Goal: Information Seeking & Learning: Find contact information

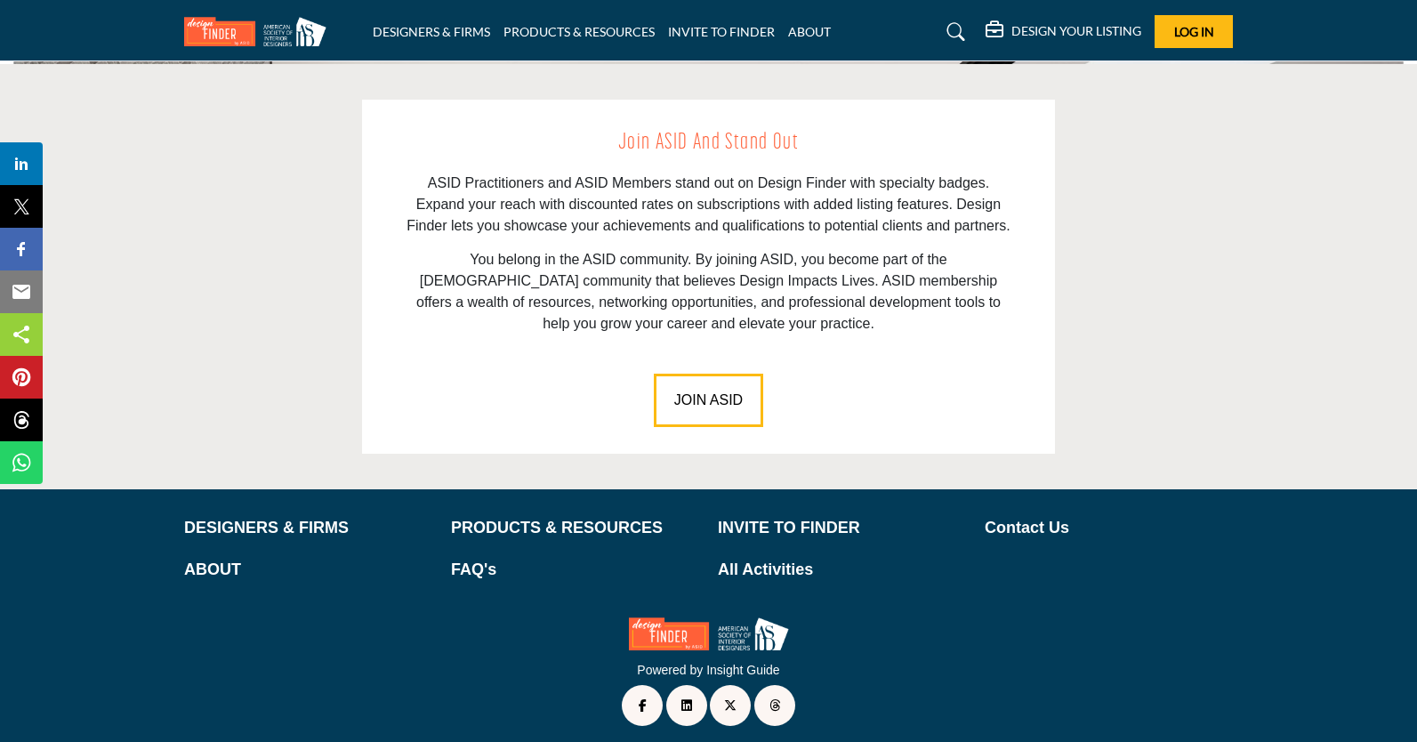
scroll to position [2486, 0]
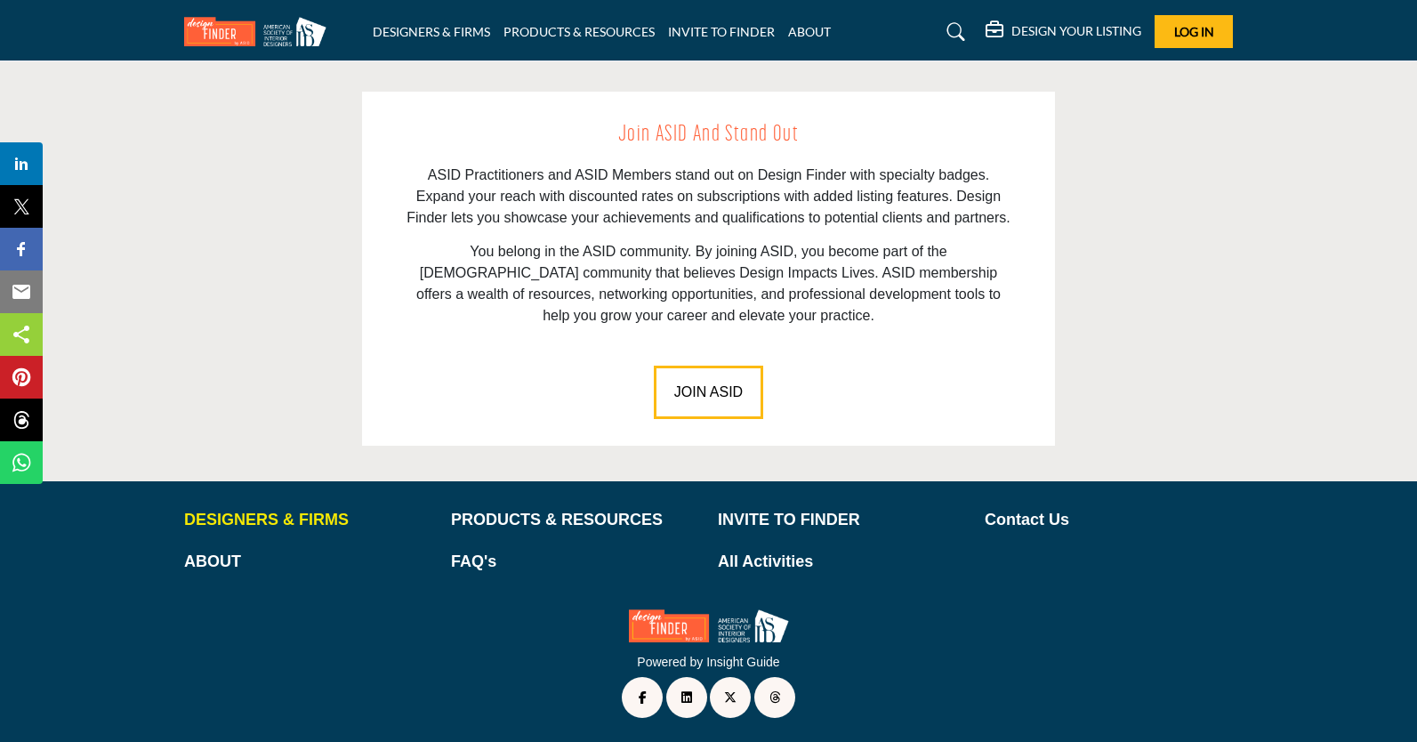
click at [231, 521] on p "DESIGNERS & FIRMS" at bounding box center [308, 520] width 248 height 24
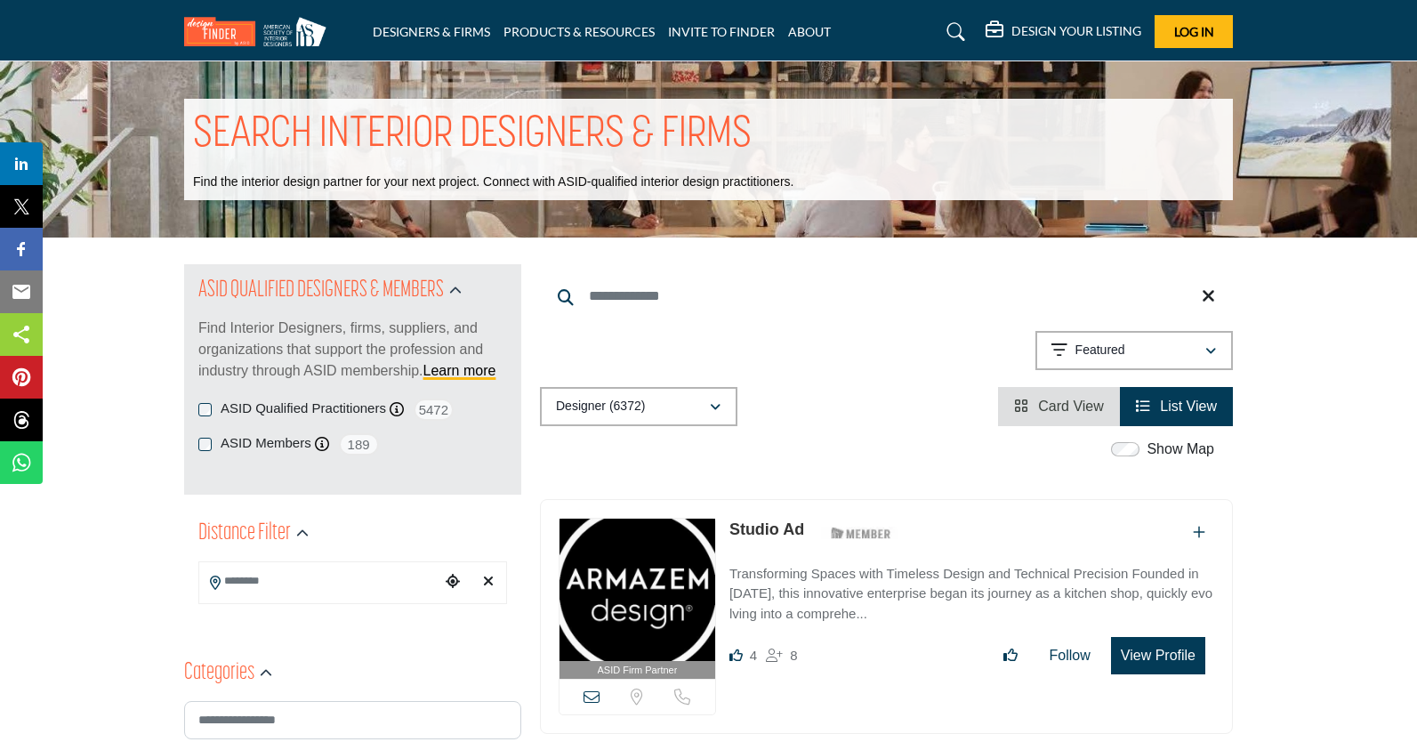
click at [289, 587] on input "Search Location" at bounding box center [319, 581] width 240 height 35
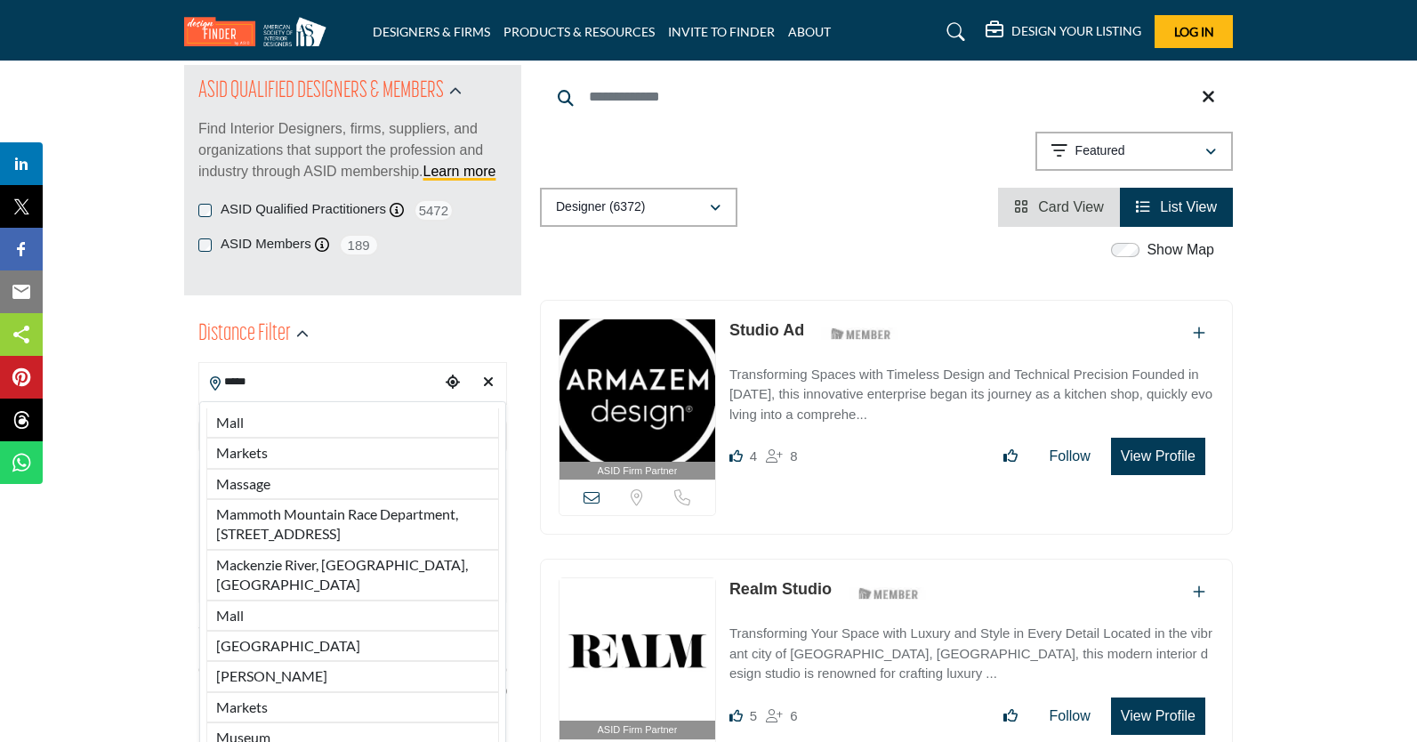
scroll to position [320, 0]
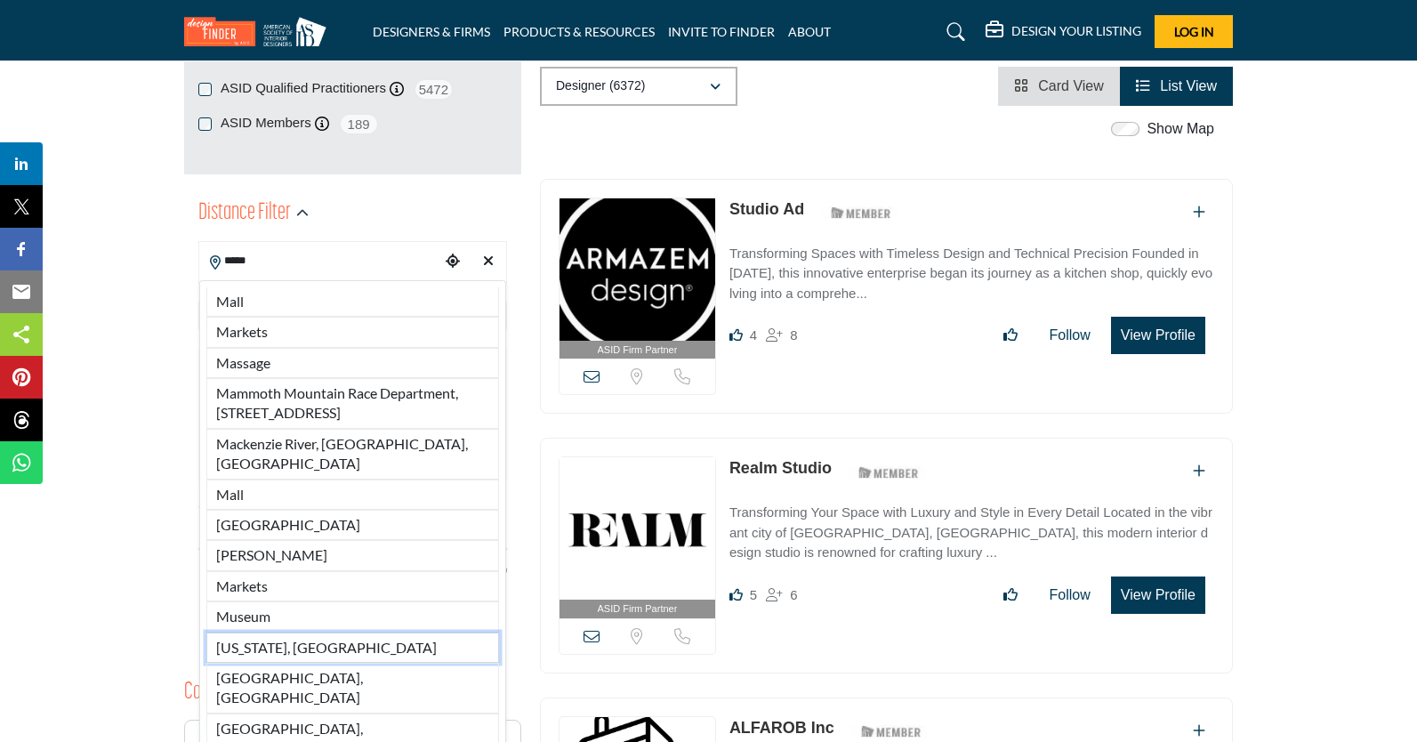
click at [376, 649] on li "Maine, USA" at bounding box center [352, 648] width 293 height 30
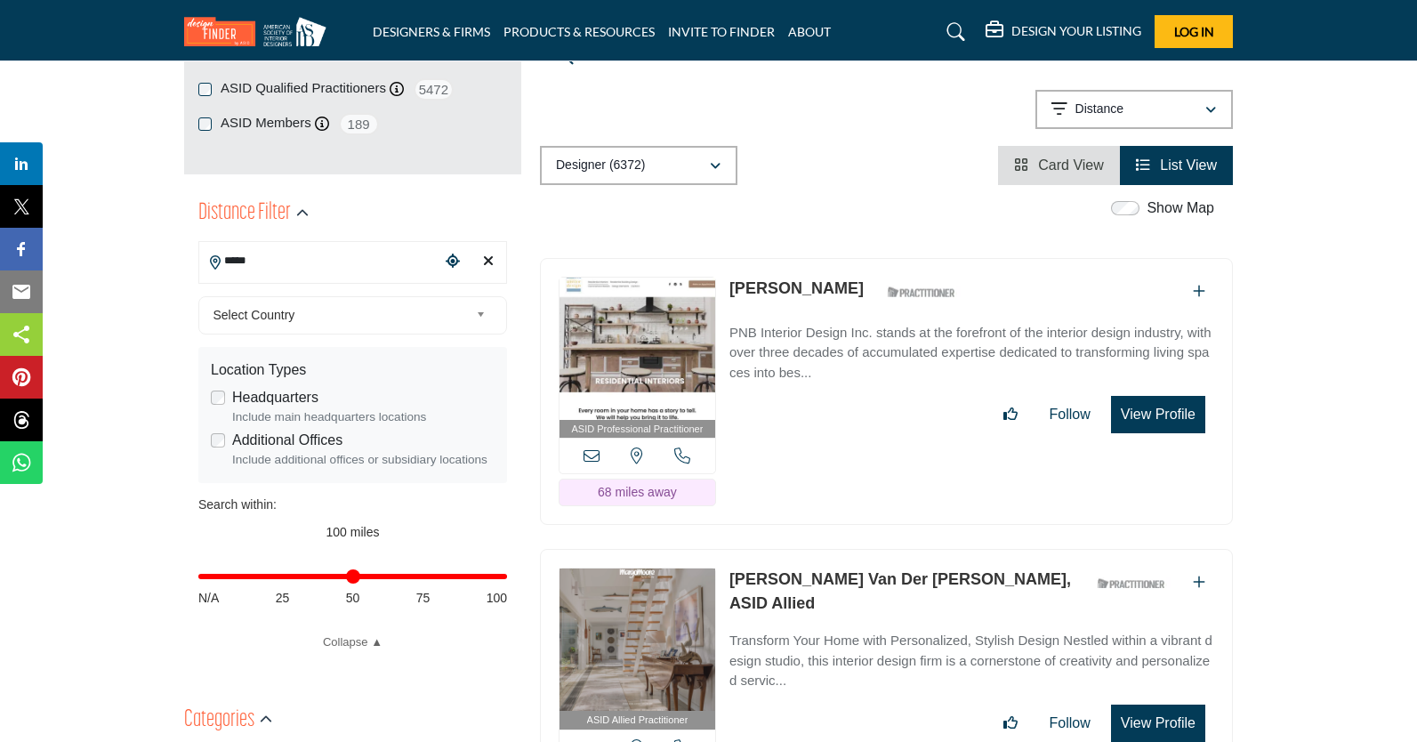
type input "**********"
click at [513, 578] on div "**********" at bounding box center [352, 423] width 337 height 472
click at [279, 576] on input "Distance in miles" at bounding box center [352, 577] width 309 height 4
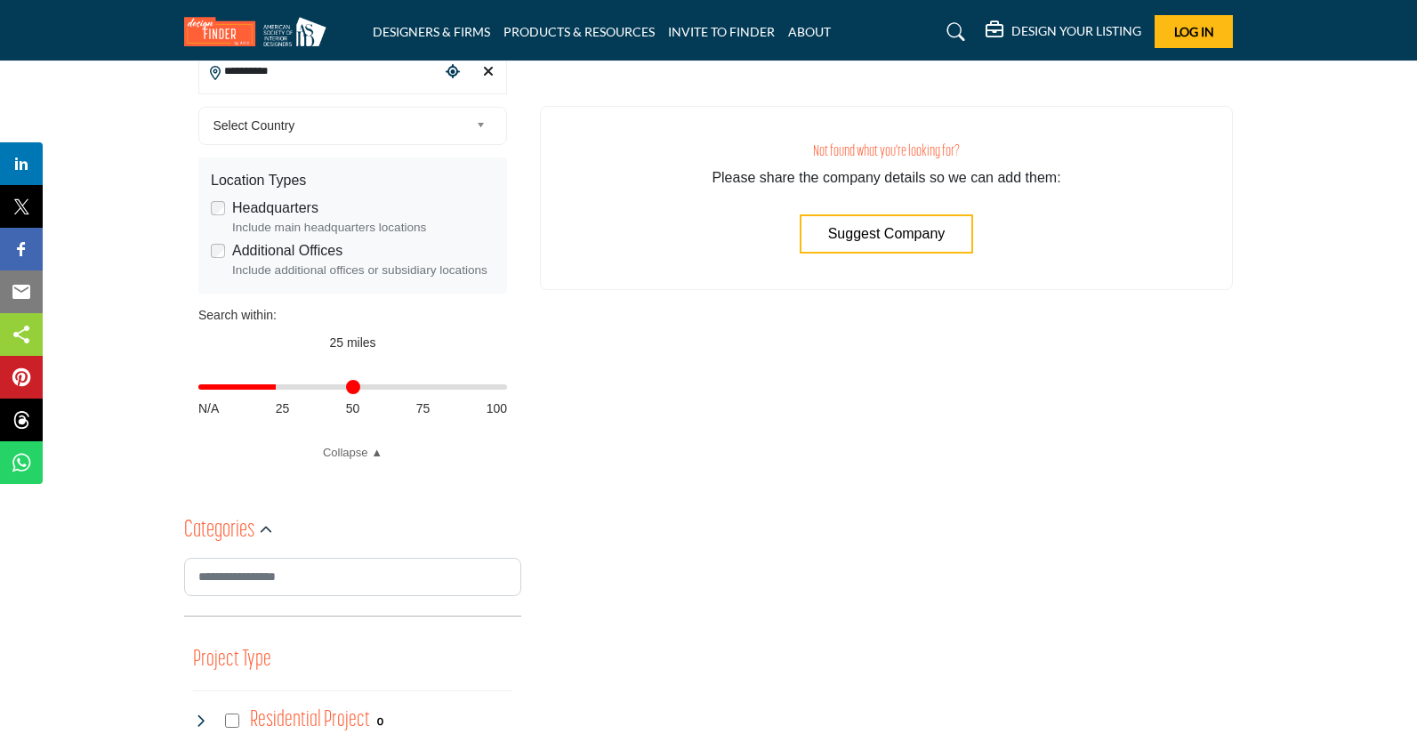
scroll to position [214, 0]
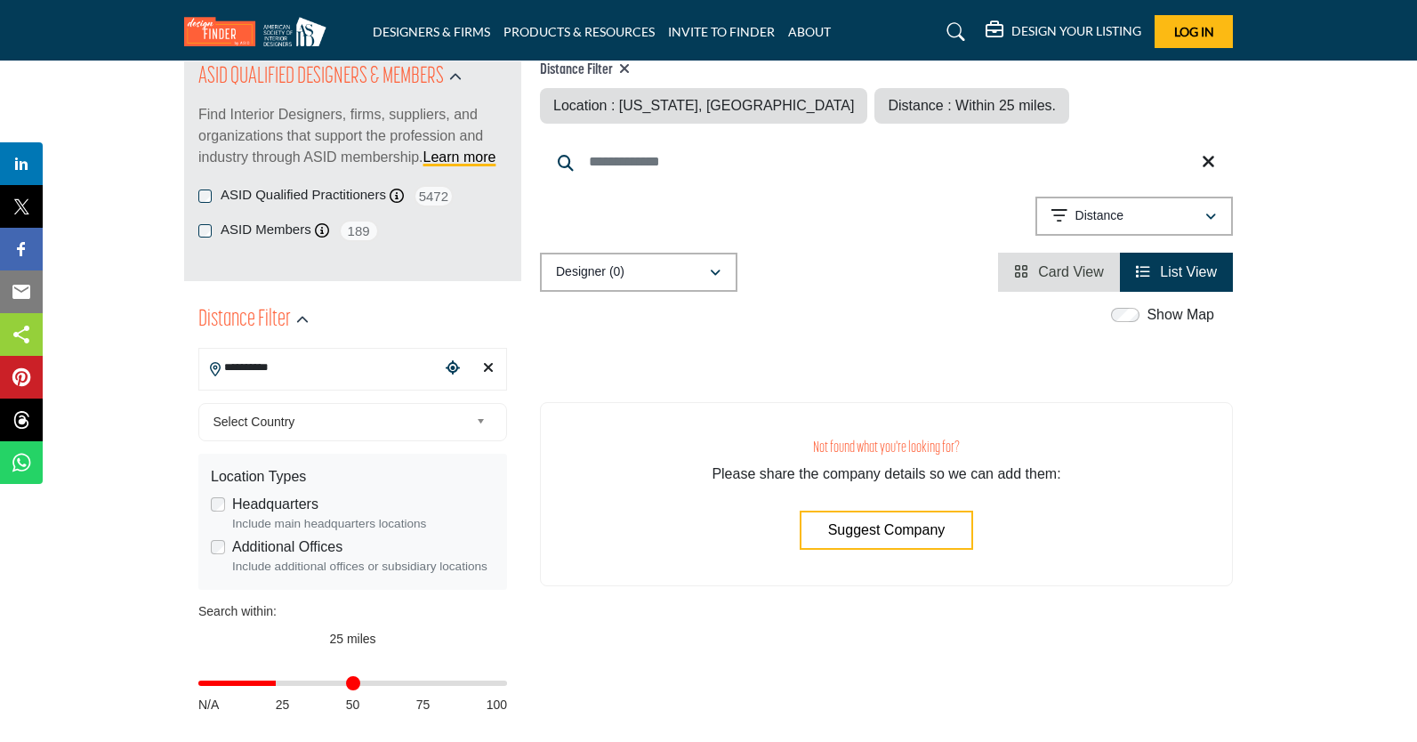
type input "***"
click at [499, 684] on input "Distance in miles" at bounding box center [352, 684] width 309 height 4
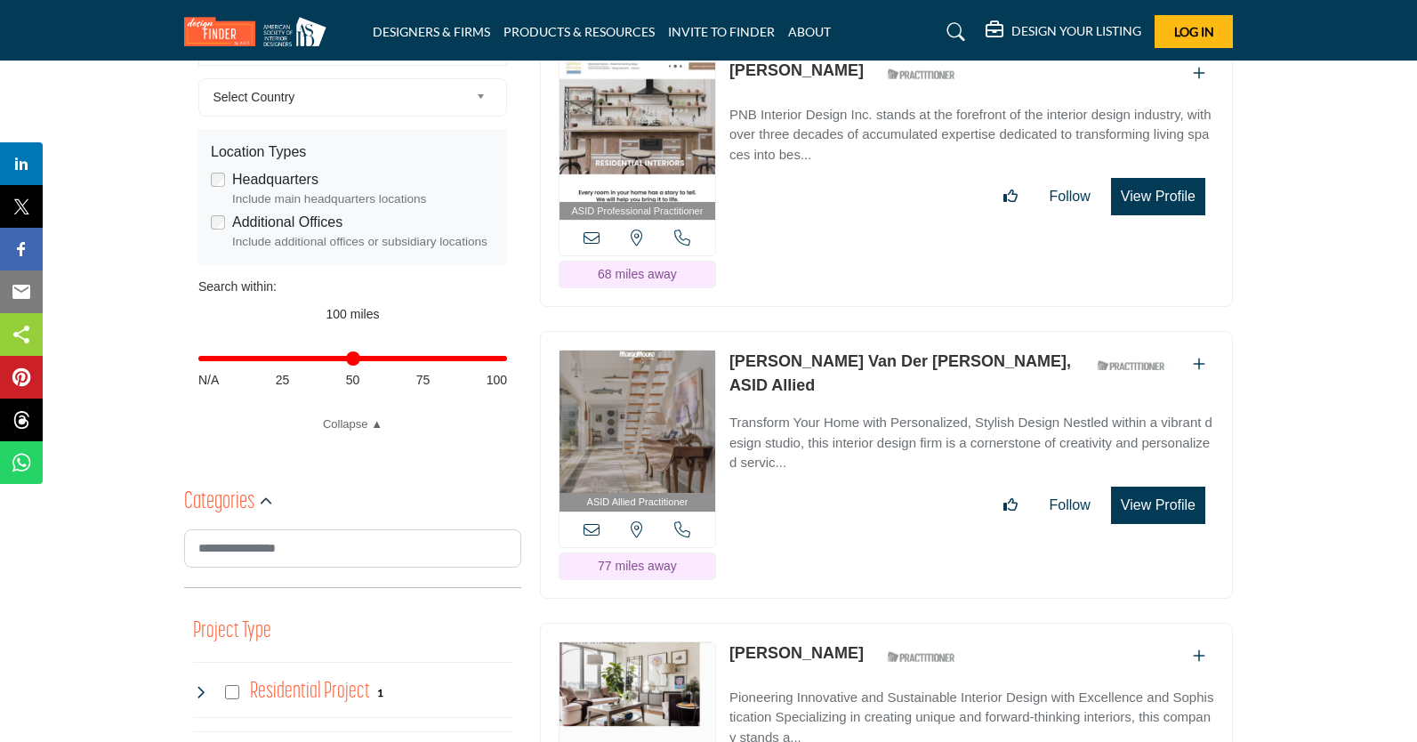
scroll to position [427, 0]
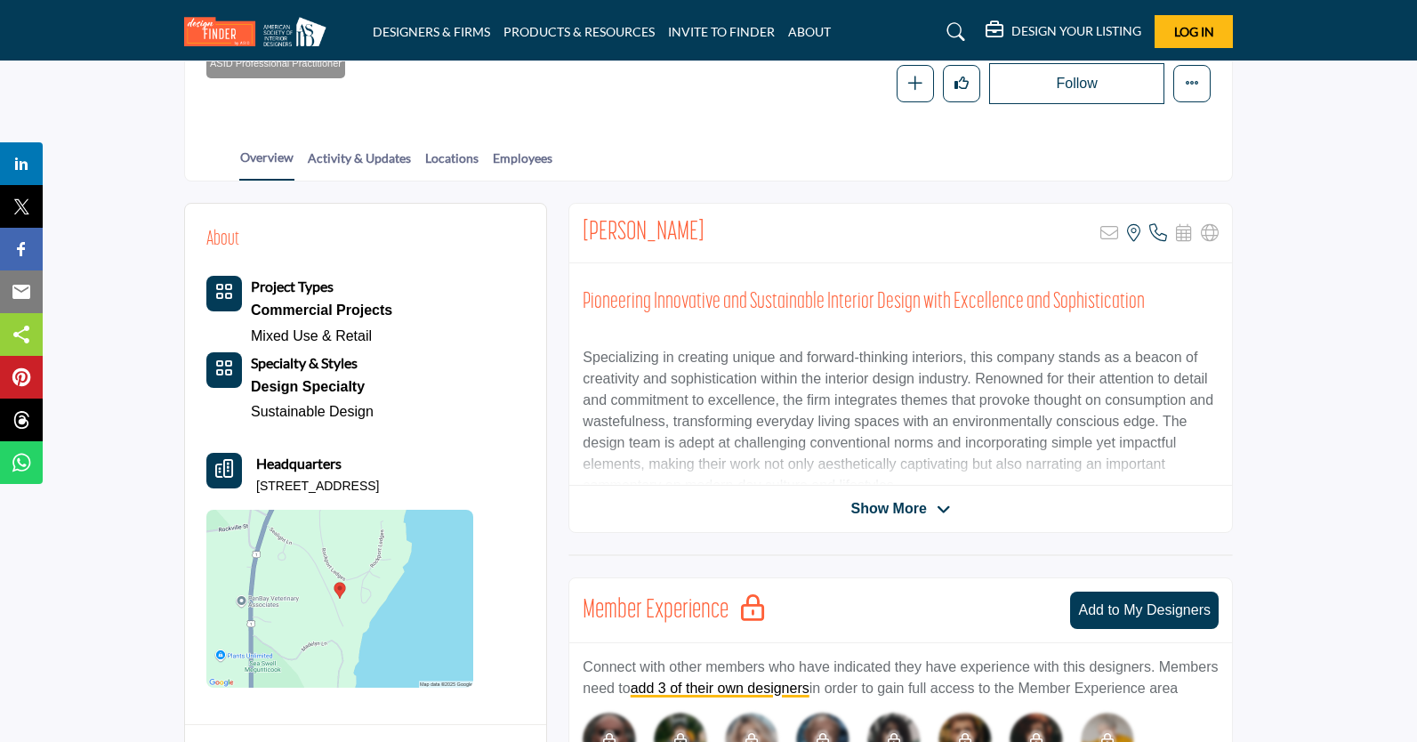
scroll to position [427, 0]
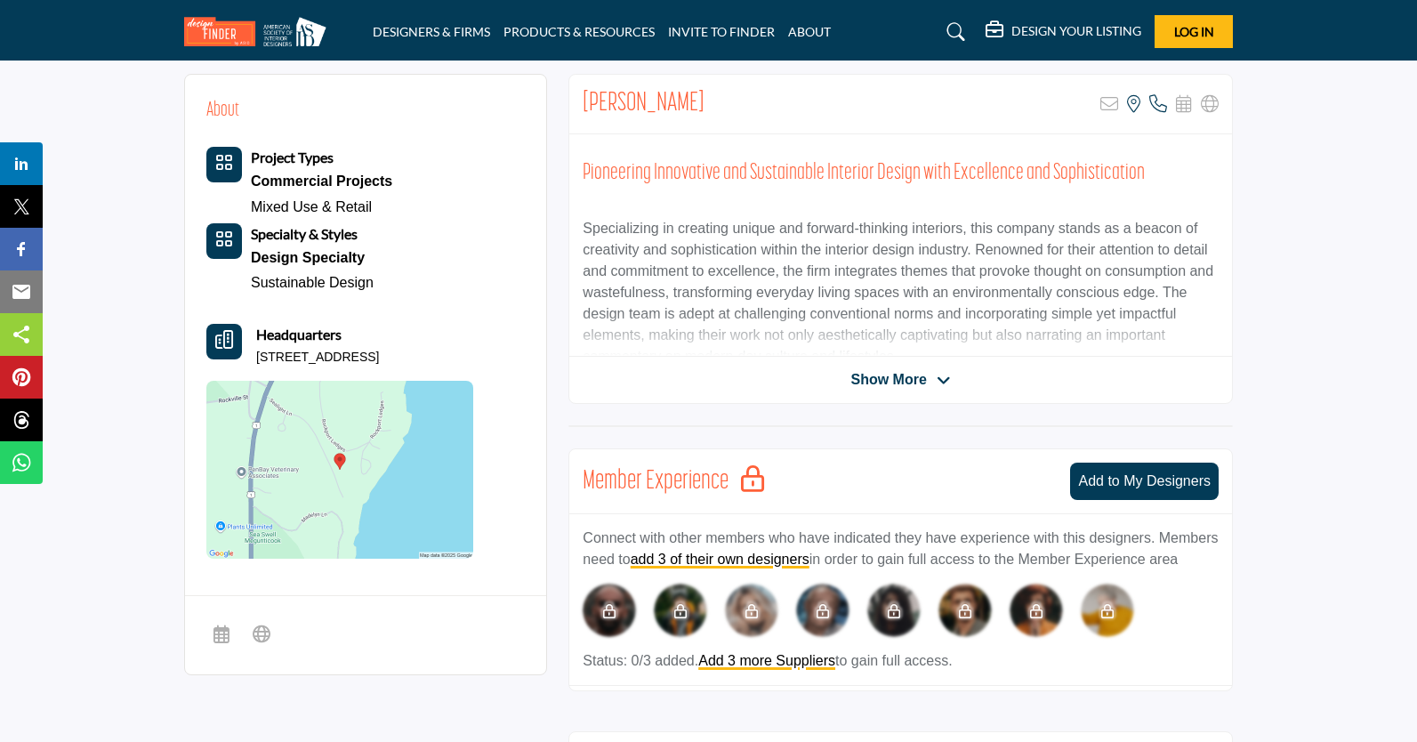
click at [974, 377] on div "Show More" at bounding box center [900, 379] width 663 height 21
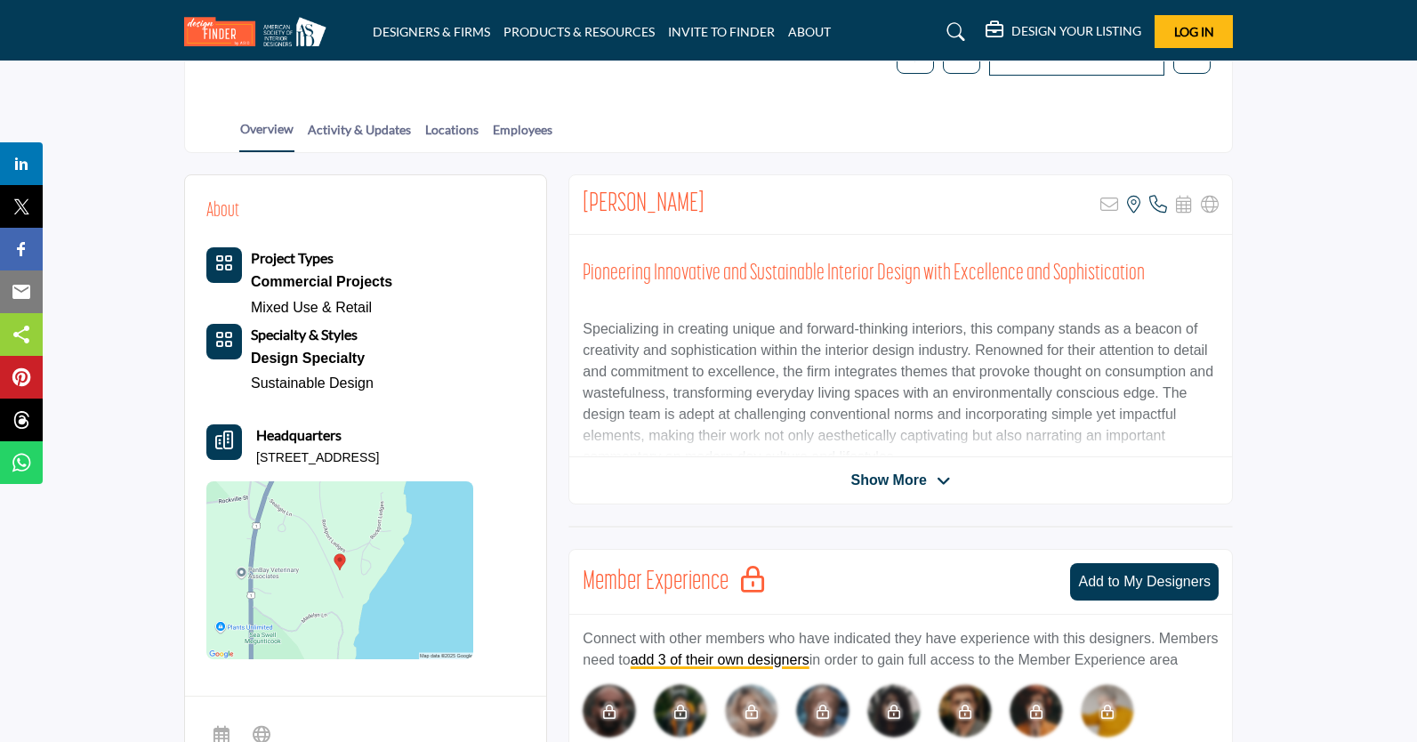
scroll to position [214, 0]
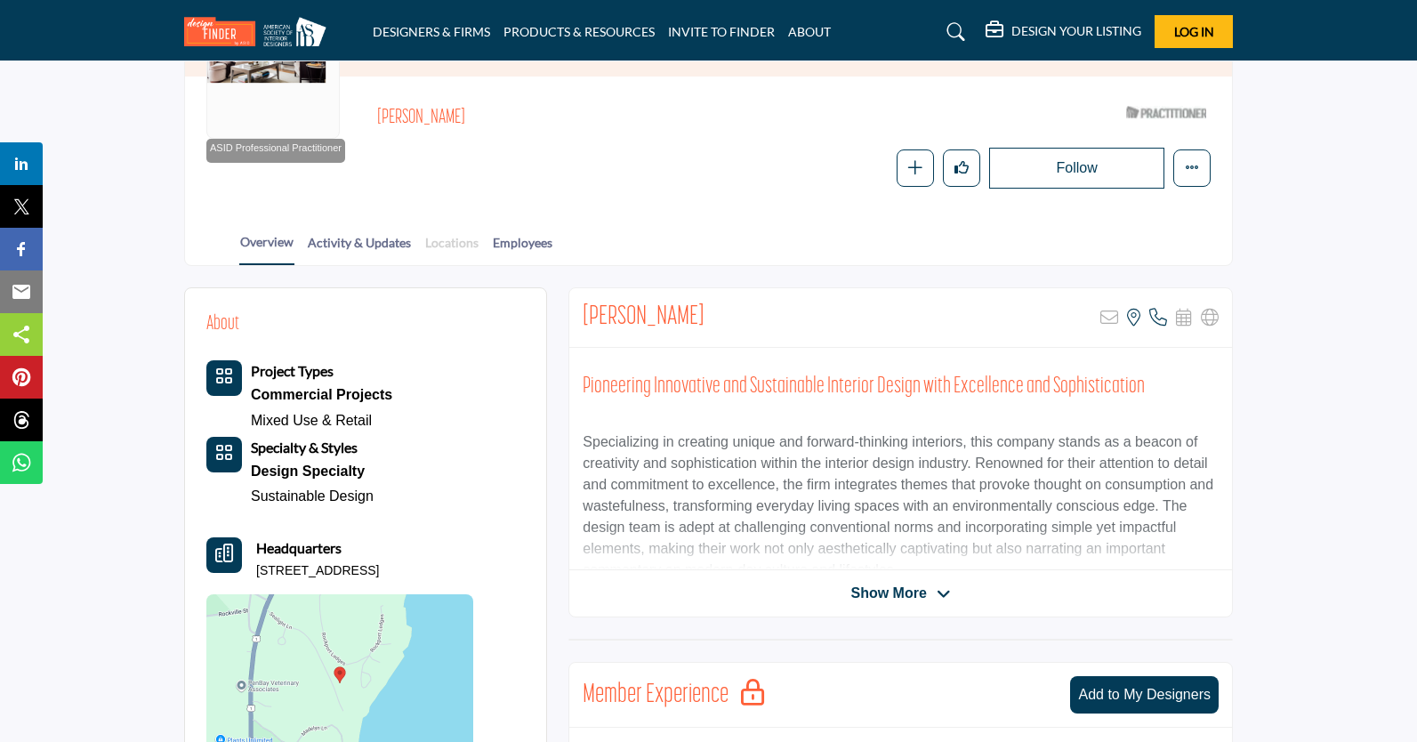
click at [451, 250] on link "Locations" at bounding box center [451, 248] width 55 height 31
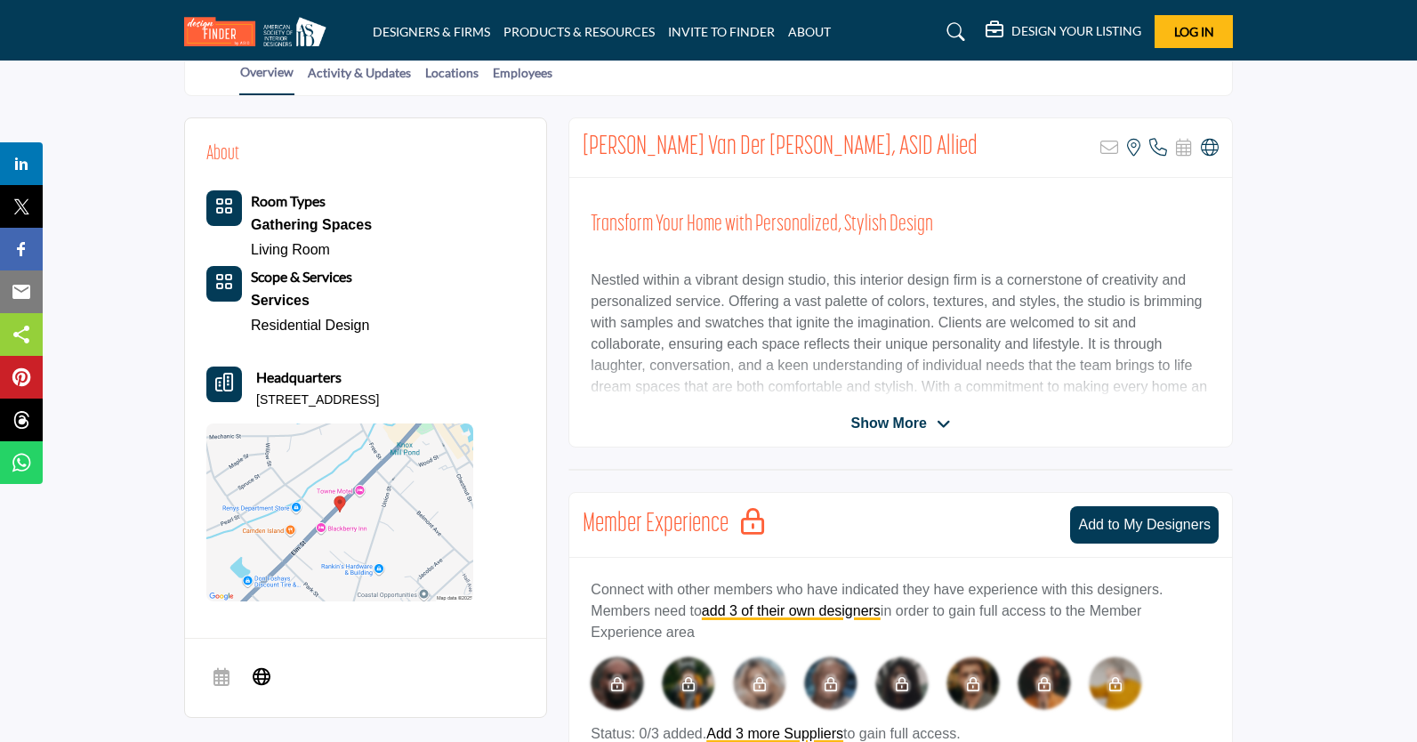
scroll to position [427, 0]
